Goal: Task Accomplishment & Management: Use online tool/utility

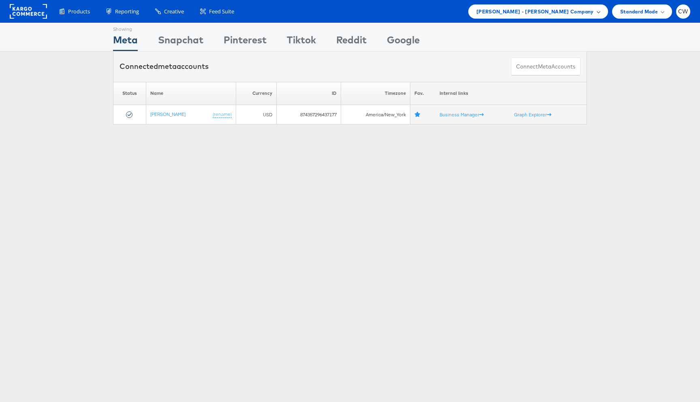
click at [558, 16] on div "[PERSON_NAME] - [PERSON_NAME] Company" at bounding box center [538, 11] width 140 height 14
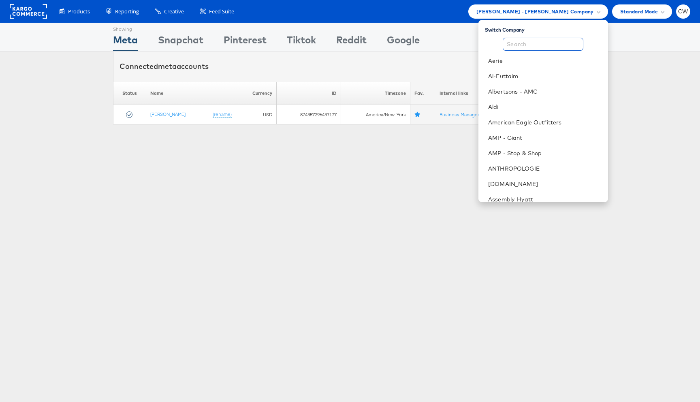
click at [534, 41] on input "text" at bounding box center [543, 44] width 81 height 13
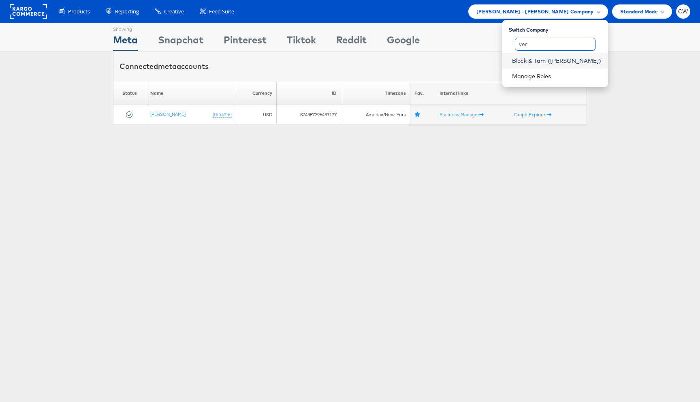
type input "ver"
click at [549, 60] on link "Block & Tam ([PERSON_NAME])" at bounding box center [557, 61] width 90 height 8
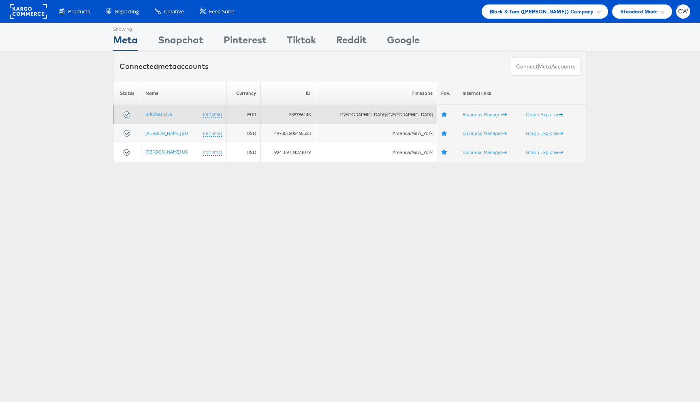
click at [167, 105] on td "Stitcher Live (rename)" at bounding box center [183, 114] width 85 height 19
click at [167, 113] on link "Stitcher Live" at bounding box center [158, 114] width 27 height 6
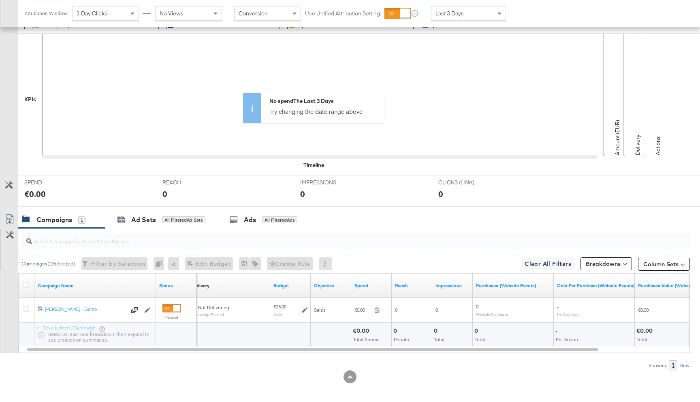
scroll to position [181, 0]
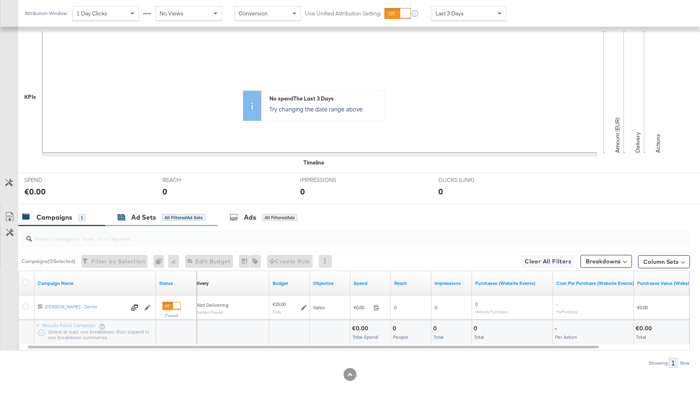
click at [169, 220] on div "All Filtered Ad Sets" at bounding box center [183, 217] width 43 height 7
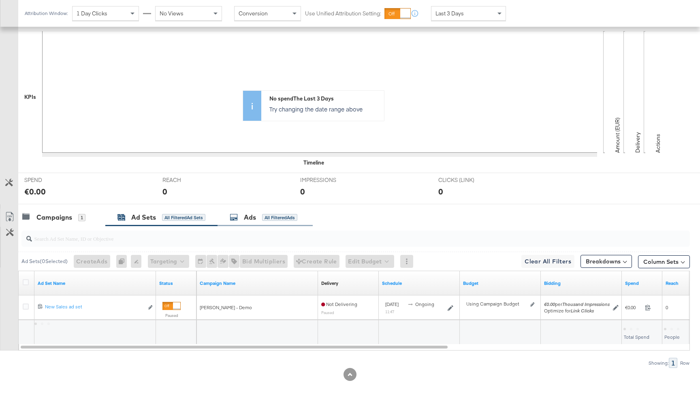
click at [279, 218] on div "All Filtered Ads" at bounding box center [279, 217] width 35 height 7
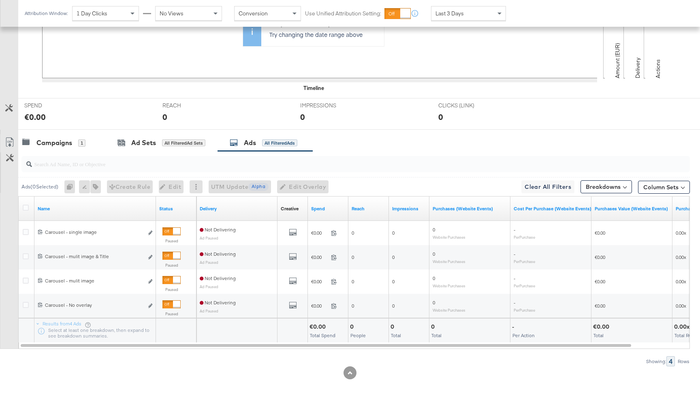
scroll to position [255, 0]
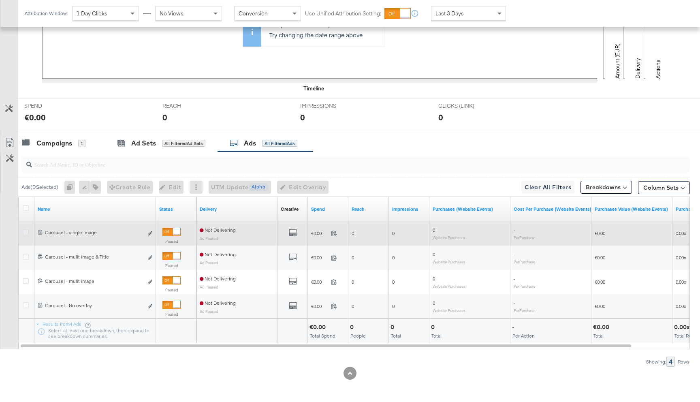
click at [24, 233] on icon at bounding box center [26, 232] width 6 height 6
click at [0, 0] on input "checkbox" at bounding box center [0, 0] width 0 height 0
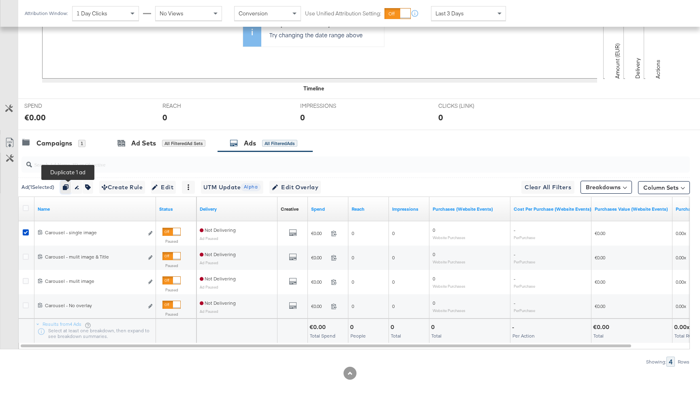
click at [68, 186] on icon "button" at bounding box center [66, 187] width 6 height 6
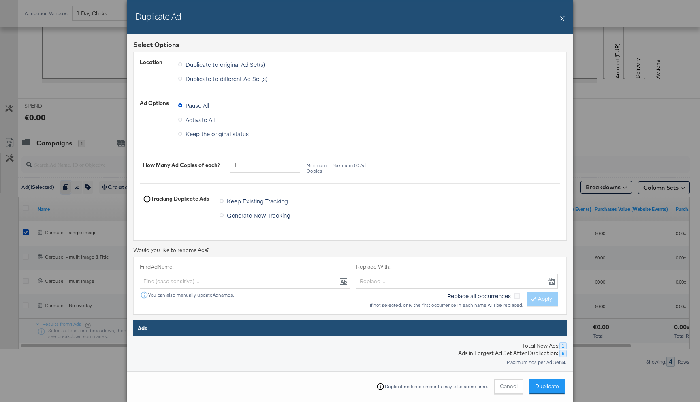
scroll to position [190, 0]
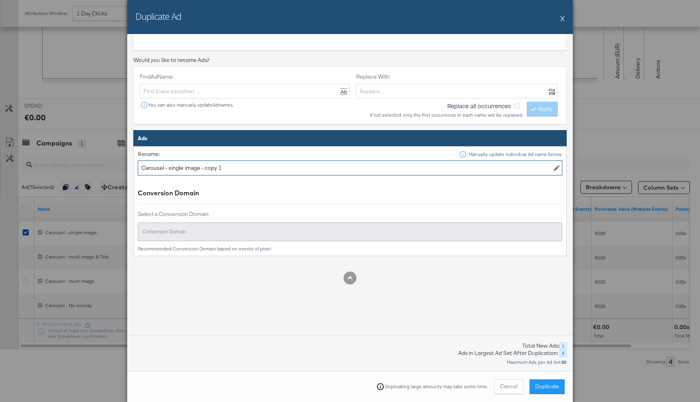
drag, startPoint x: 233, startPoint y: 168, endPoint x: 207, endPoint y: 168, distance: 26.3
click at [207, 168] on input "Carousel - single image - copy 1" at bounding box center [350, 167] width 425 height 15
type input "Carousel - single image & Title"
click at [546, 384] on span "Duplicate" at bounding box center [547, 386] width 24 height 8
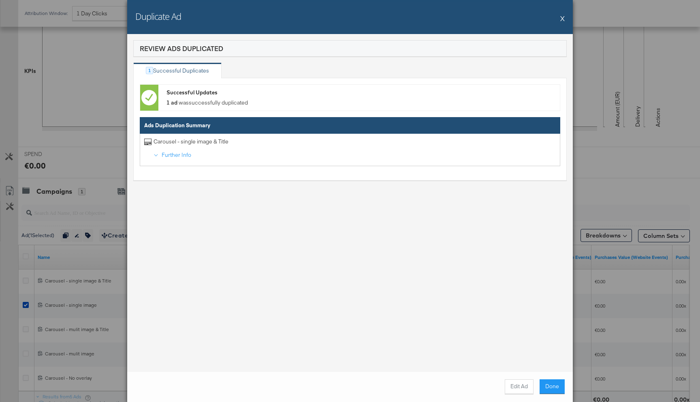
scroll to position [255, 0]
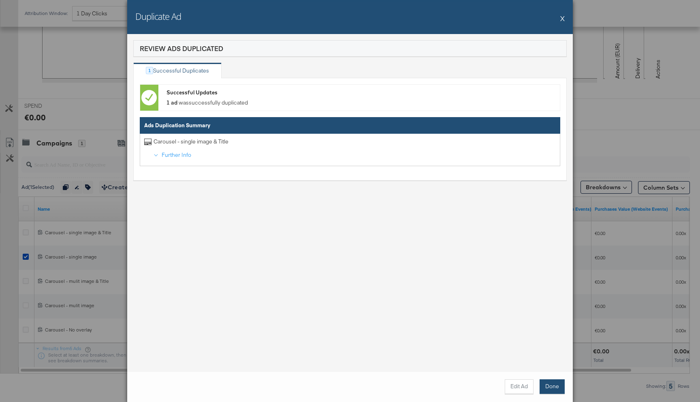
click at [549, 385] on button "Done" at bounding box center [552, 386] width 25 height 15
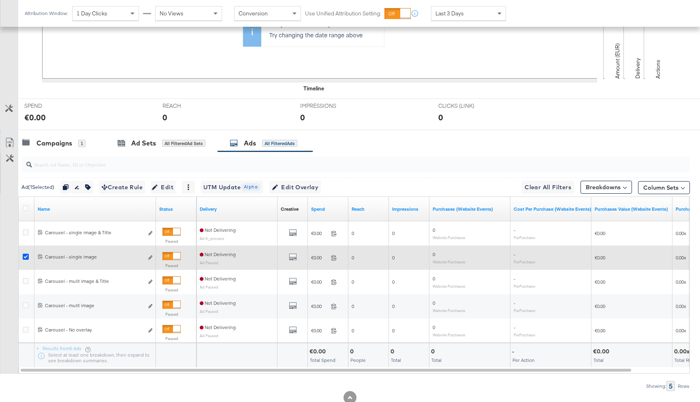
click at [26, 258] on icon at bounding box center [26, 257] width 6 height 6
click at [0, 0] on input "checkbox" at bounding box center [0, 0] width 0 height 0
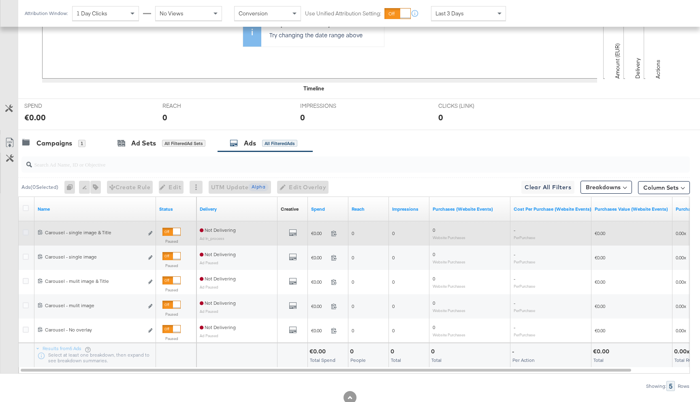
click at [26, 235] on div at bounding box center [27, 233] width 9 height 8
click at [25, 229] on icon at bounding box center [26, 232] width 6 height 6
click at [0, 0] on input "checkbox" at bounding box center [0, 0] width 0 height 0
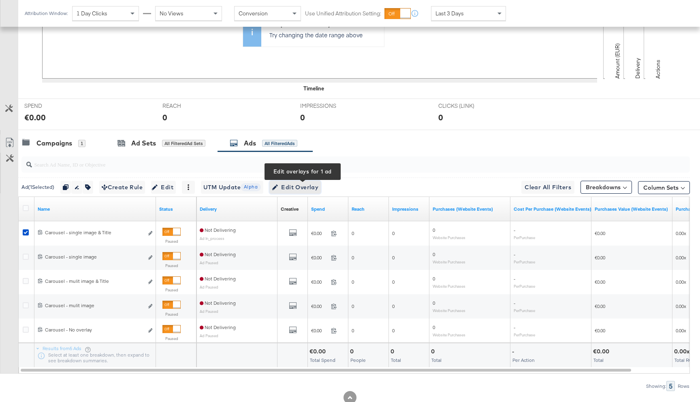
click at [316, 184] on span "Edit Overlay Edit overlays for 1 ad" at bounding box center [295, 187] width 47 height 10
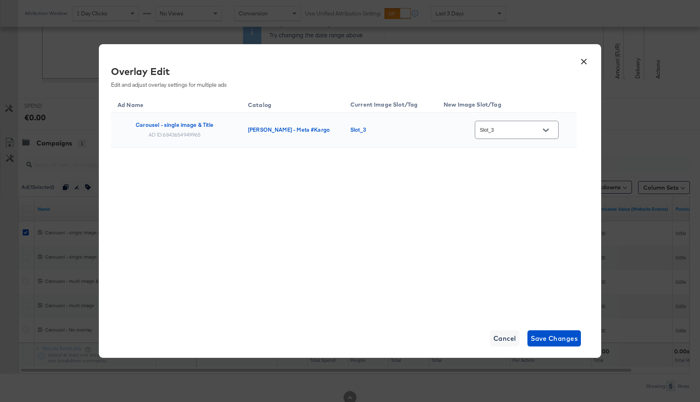
click at [517, 132] on input "Slot_3" at bounding box center [510, 130] width 64 height 9
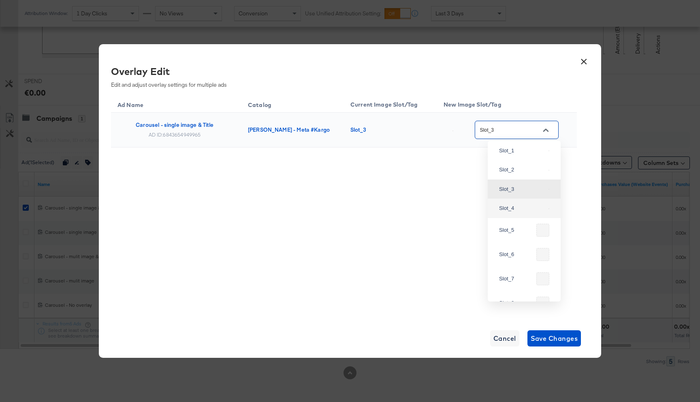
click at [517, 216] on div "Slot_4" at bounding box center [524, 208] width 60 height 15
type input "Slot_4"
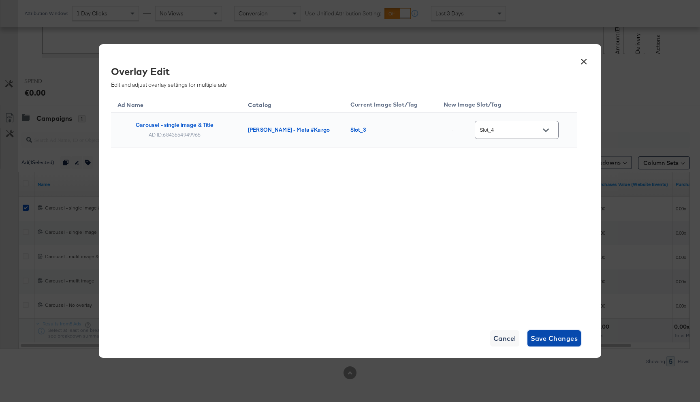
click at [544, 334] on span "Save Changes" at bounding box center [554, 338] width 47 height 11
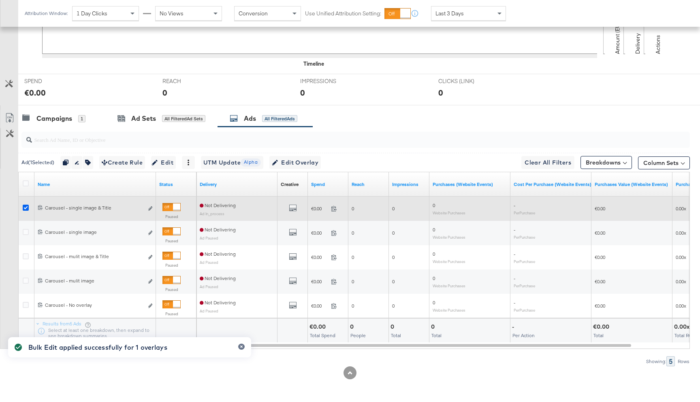
click at [25, 209] on icon at bounding box center [26, 208] width 6 height 6
click at [0, 0] on input "checkbox" at bounding box center [0, 0] width 0 height 0
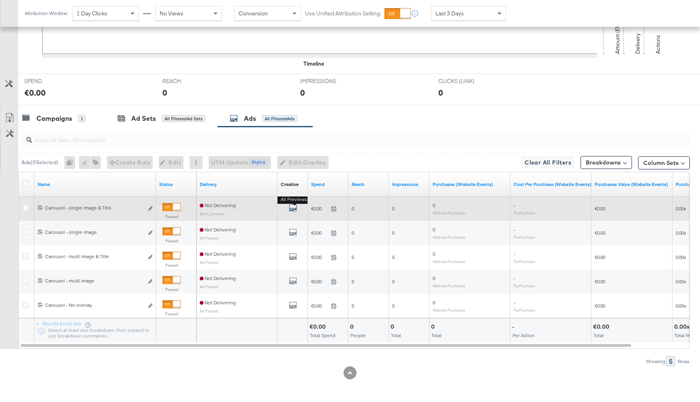
click at [295, 210] on icon "default" at bounding box center [293, 208] width 8 height 8
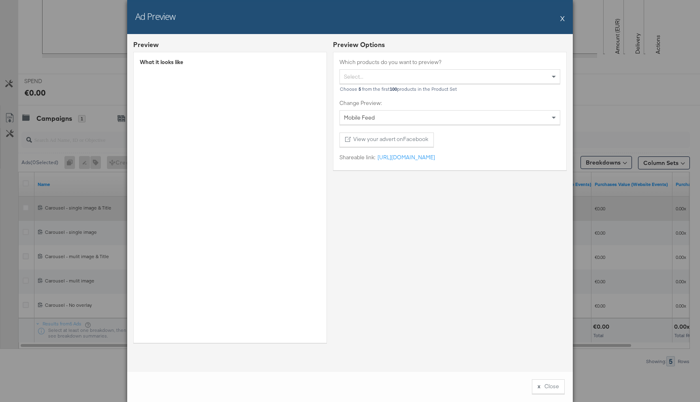
scroll to position [0, 0]
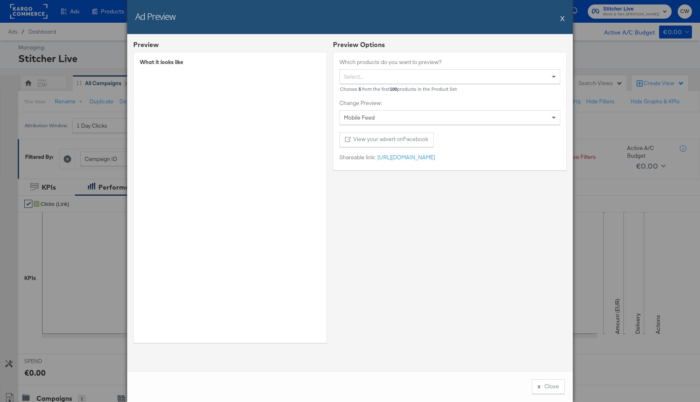
click at [382, 74] on div "Select..." at bounding box center [450, 77] width 220 height 14
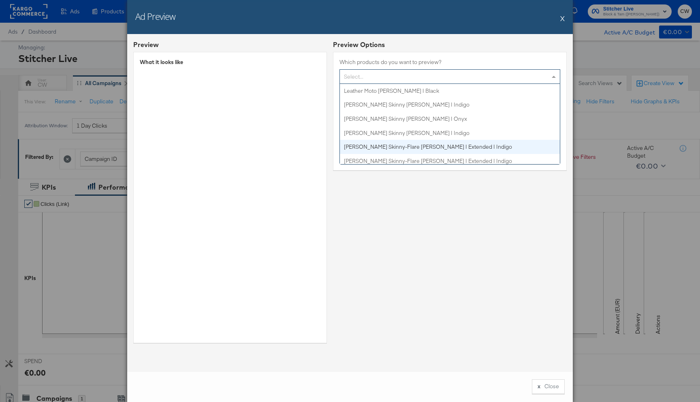
click at [384, 218] on div "Preview Options Which products do you want to preview? Select... Leather Moto D…" at bounding box center [450, 194] width 234 height 309
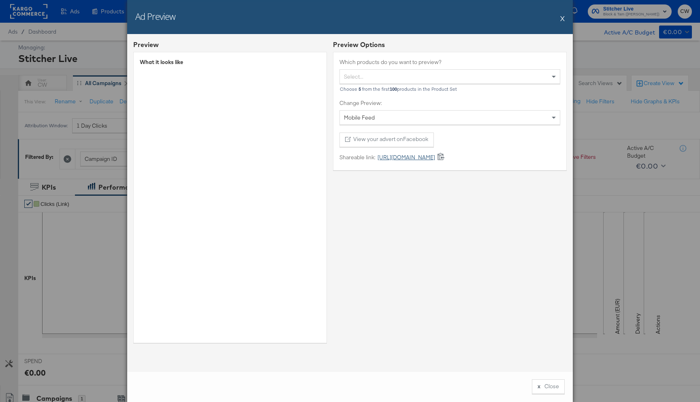
click at [418, 158] on link "https://fb.me/2bH26XK1kGxvtcU" at bounding box center [406, 158] width 60 height 8
click at [564, 20] on button "X" at bounding box center [562, 18] width 4 height 16
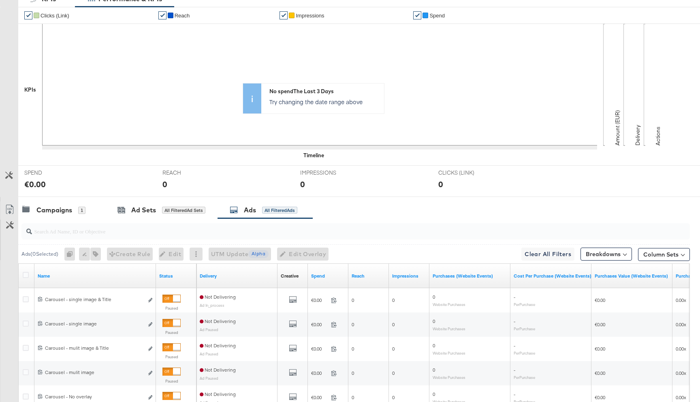
scroll to position [280, 0]
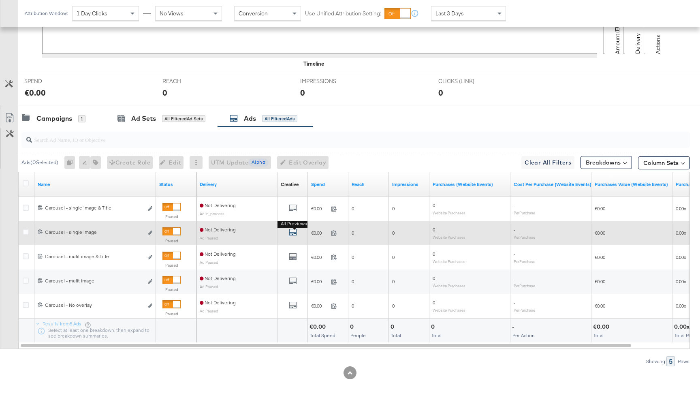
click at [292, 234] on icon "default" at bounding box center [293, 232] width 8 height 8
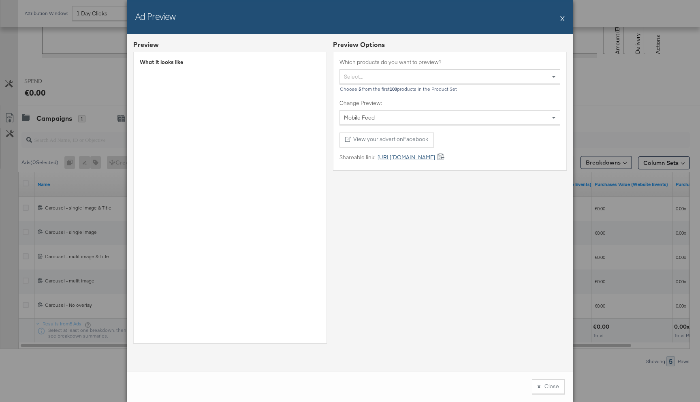
click at [412, 157] on link "https://fb.me/2eBsu4R3uQ0KkTB" at bounding box center [406, 158] width 60 height 8
click at [562, 20] on button "X" at bounding box center [562, 18] width 4 height 16
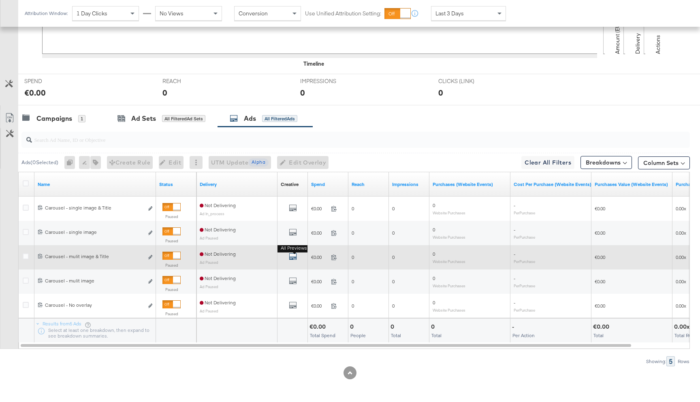
click at [293, 257] on icon "default" at bounding box center [293, 256] width 8 height 8
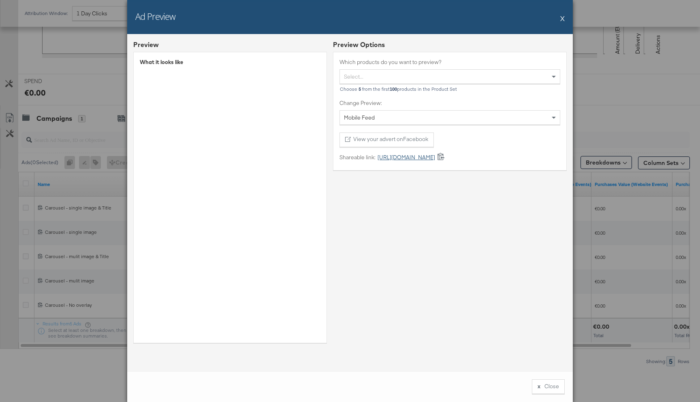
click at [402, 158] on link "https://fb.me/25dSUbn7TKw1yok" at bounding box center [406, 158] width 60 height 8
click at [562, 18] on button "X" at bounding box center [562, 18] width 4 height 16
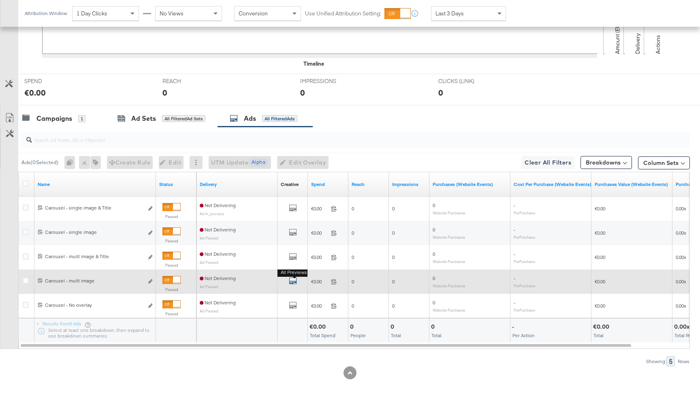
click at [295, 281] on icon "default" at bounding box center [293, 281] width 8 height 8
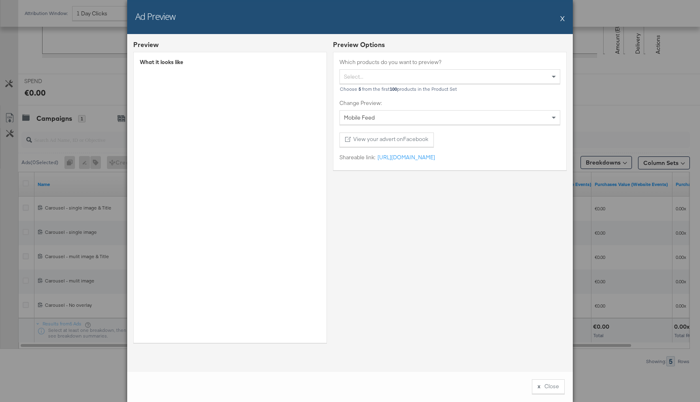
click at [566, 19] on div "Ad Preview X" at bounding box center [350, 17] width 446 height 34
click at [564, 18] on button "X" at bounding box center [562, 18] width 4 height 16
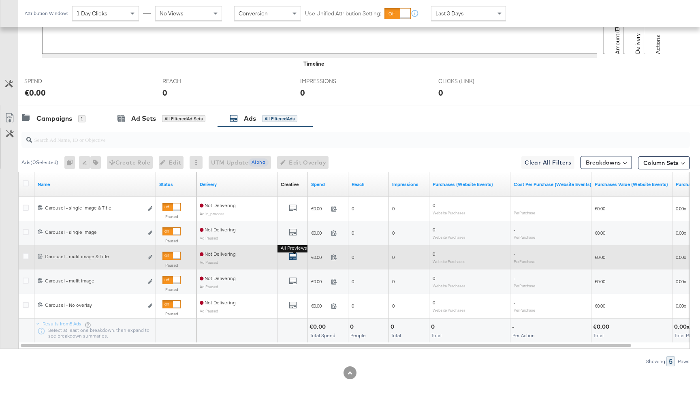
click at [291, 256] on icon "default" at bounding box center [293, 256] width 8 height 8
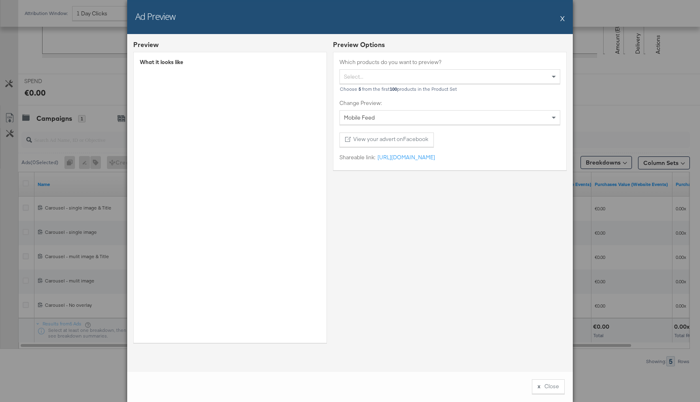
click at [564, 20] on button "X" at bounding box center [562, 18] width 4 height 16
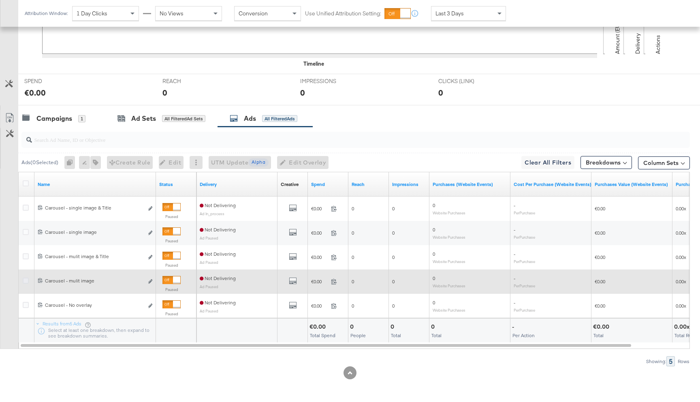
click at [23, 282] on icon at bounding box center [26, 281] width 6 height 6
click at [0, 0] on input "checkbox" at bounding box center [0, 0] width 0 height 0
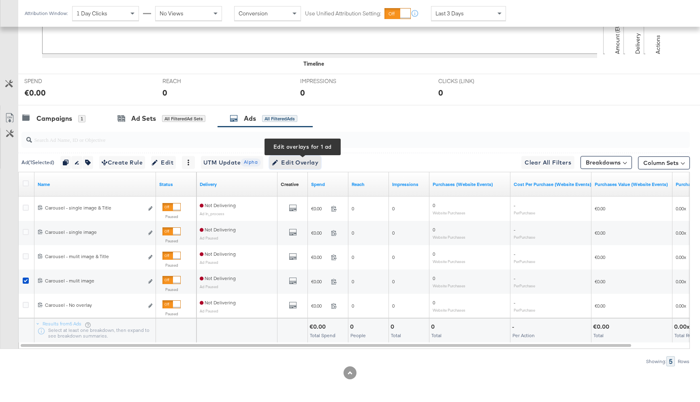
click at [299, 165] on span "Edit Overlay Edit overlays for 1 ad" at bounding box center [295, 163] width 47 height 10
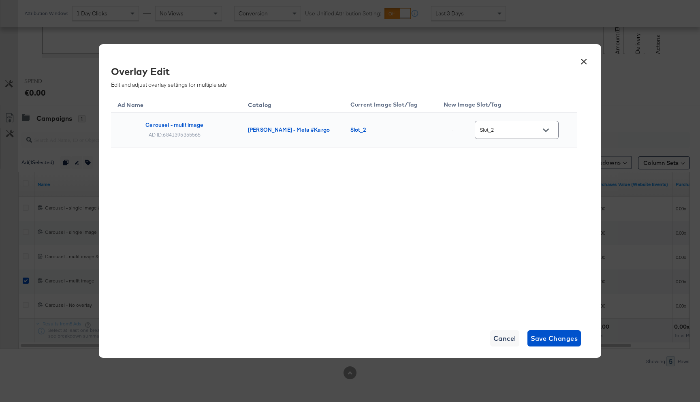
click at [508, 129] on input "Slot_2" at bounding box center [510, 130] width 64 height 9
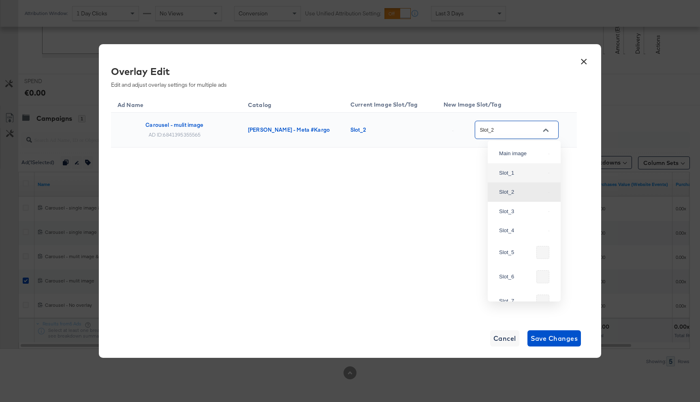
click at [515, 177] on div "Slot_1" at bounding box center [522, 173] width 46 height 8
type input "Slot_1"
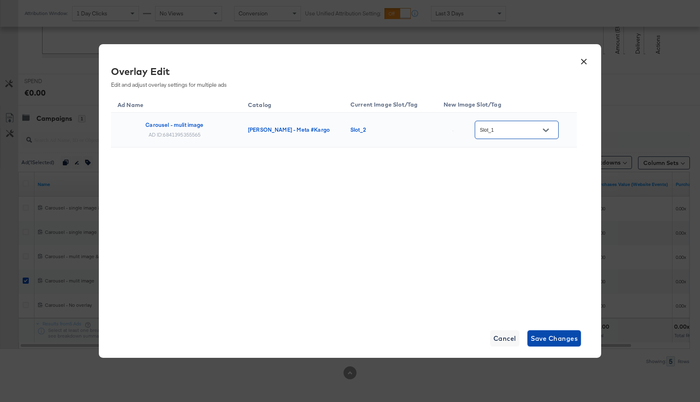
click at [551, 335] on span "Save Changes" at bounding box center [554, 338] width 47 height 11
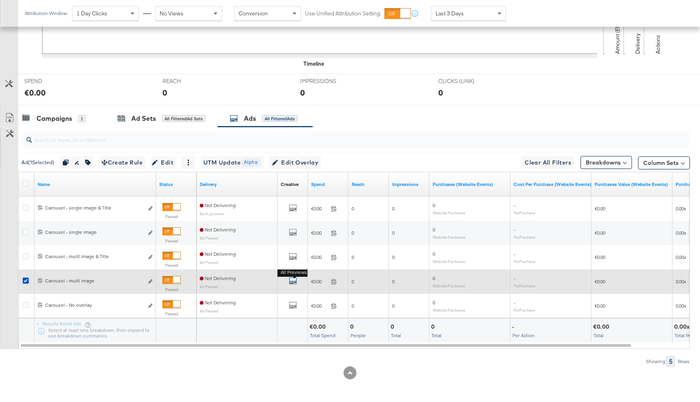
click at [293, 278] on icon "default" at bounding box center [293, 281] width 8 height 8
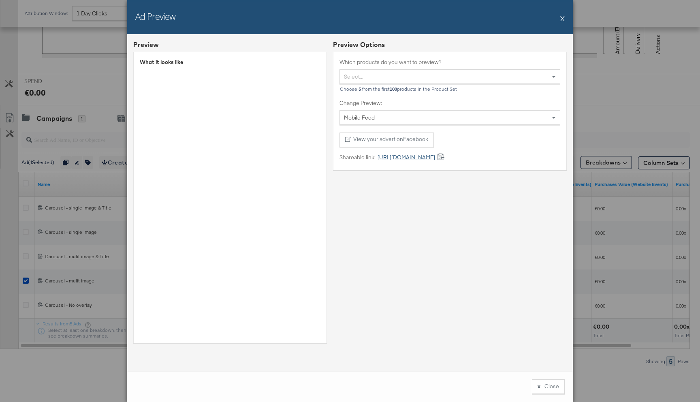
click at [413, 157] on link "https://fb.me/2bxcv1o6h9vxXux" at bounding box center [406, 158] width 60 height 8
click at [562, 19] on button "X" at bounding box center [562, 18] width 4 height 16
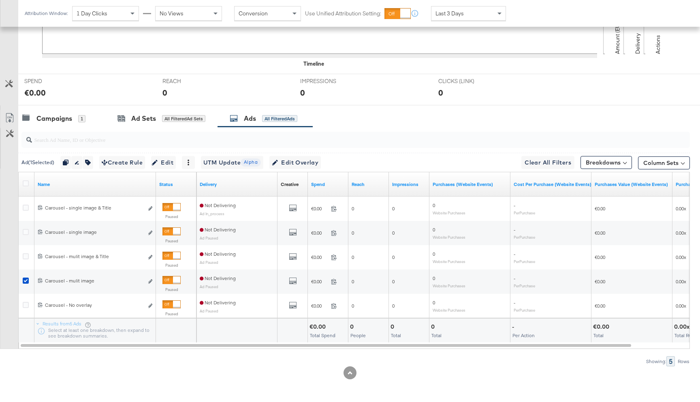
scroll to position [0, 0]
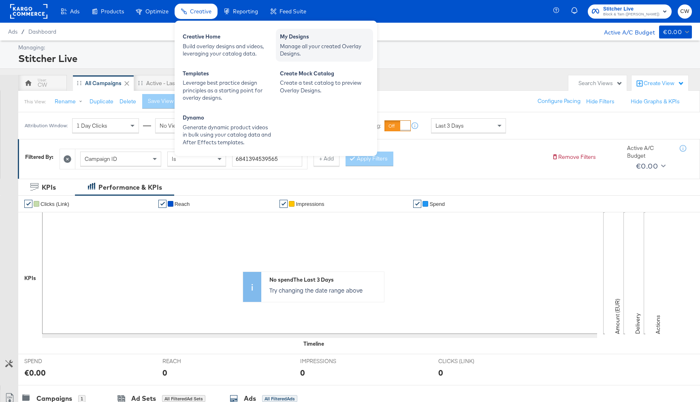
click at [288, 40] on div "My Designs" at bounding box center [324, 38] width 89 height 10
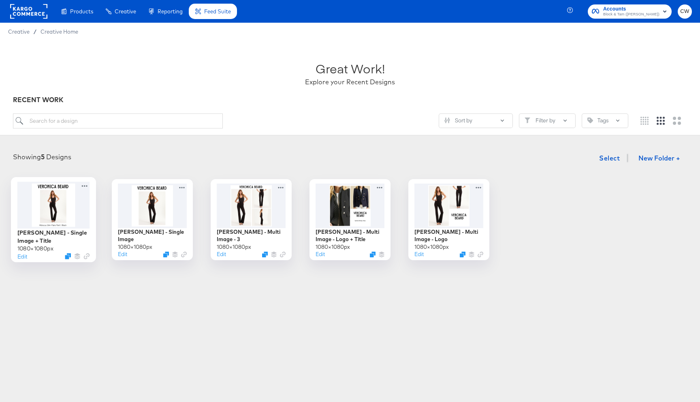
click at [51, 218] on div at bounding box center [53, 205] width 73 height 47
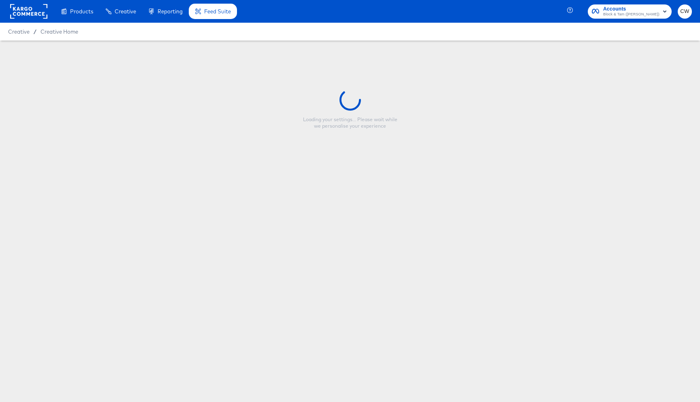
type input "Veronica Beard - Single Image + Title"
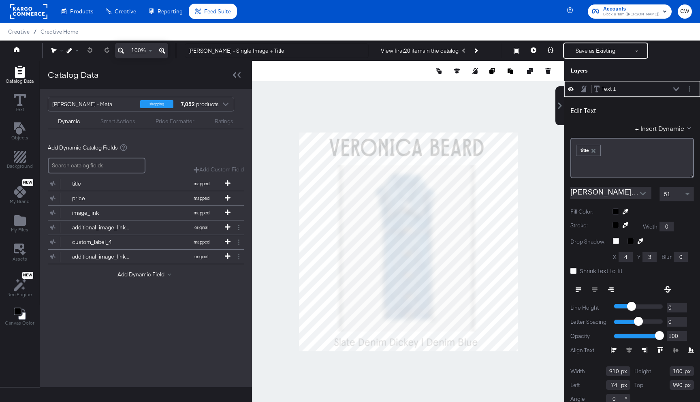
scroll to position [8, 0]
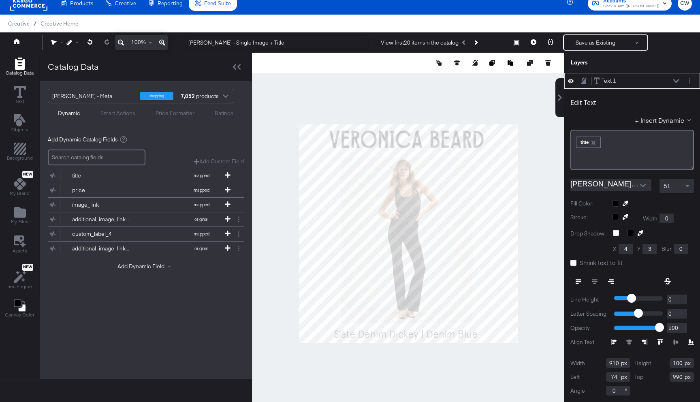
click at [677, 187] on div "51" at bounding box center [677, 186] width 34 height 14
click at [572, 260] on icon at bounding box center [573, 263] width 6 height 6
click at [0, 0] on input "Shrink text to fit" at bounding box center [0, 0] width 0 height 0
click at [668, 186] on span "44" at bounding box center [667, 185] width 6 height 7
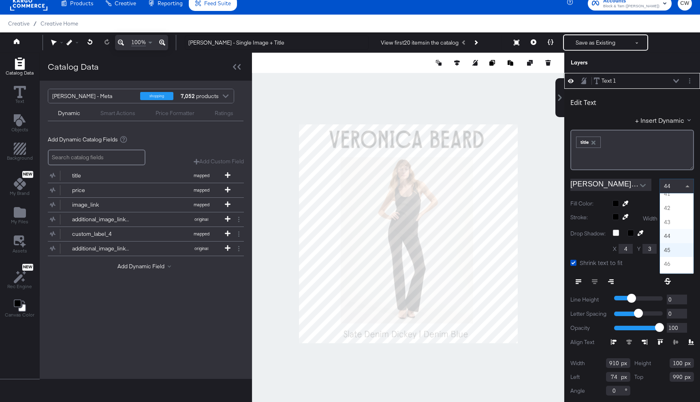
scroll to position [556, 0]
click at [548, 247] on div at bounding box center [408, 234] width 312 height 362
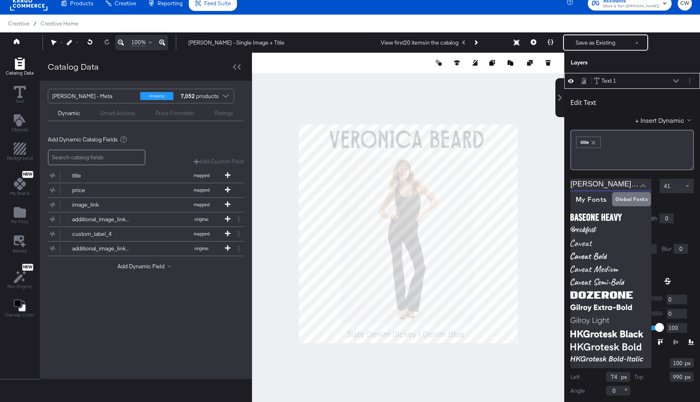
click at [624, 188] on input "Veronica Beard Apercu Light" at bounding box center [604, 185] width 69 height 12
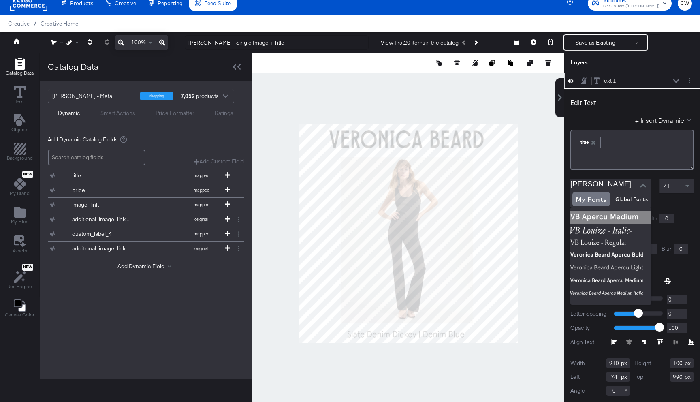
click at [628, 218] on img at bounding box center [610, 217] width 81 height 13
type input "Veronica Beard Apercu Medium"
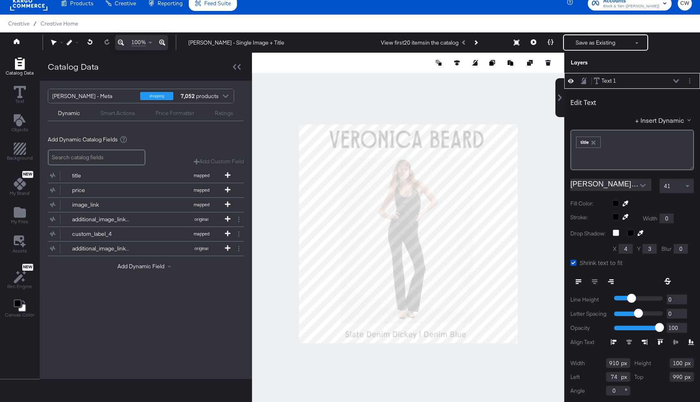
click at [562, 242] on div at bounding box center [408, 234] width 312 height 362
type input "76"
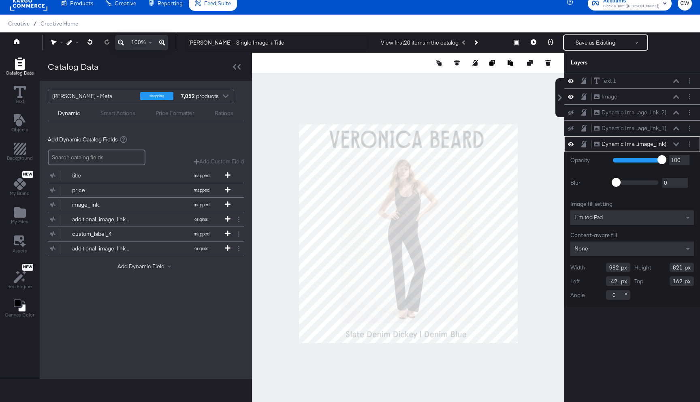
click at [518, 284] on div at bounding box center [408, 234] width 312 height 362
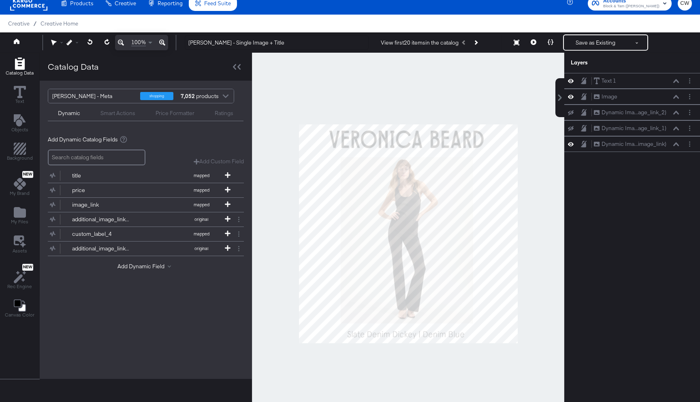
click at [539, 275] on div at bounding box center [408, 234] width 312 height 362
click at [601, 47] on button "Save as Existing" at bounding box center [595, 42] width 63 height 15
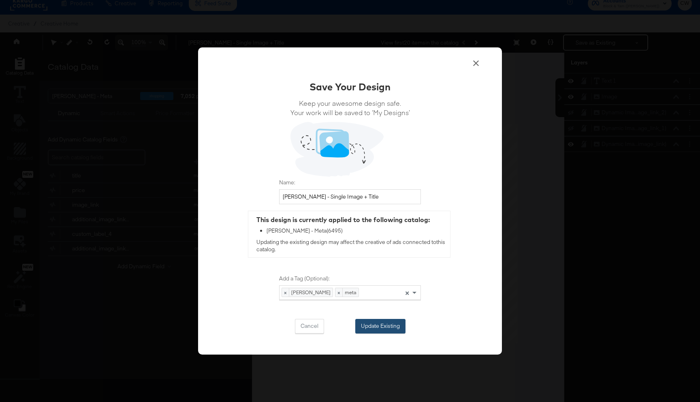
click at [383, 327] on button "Update Existing" at bounding box center [380, 326] width 50 height 15
